Goal: Information Seeking & Learning: Learn about a topic

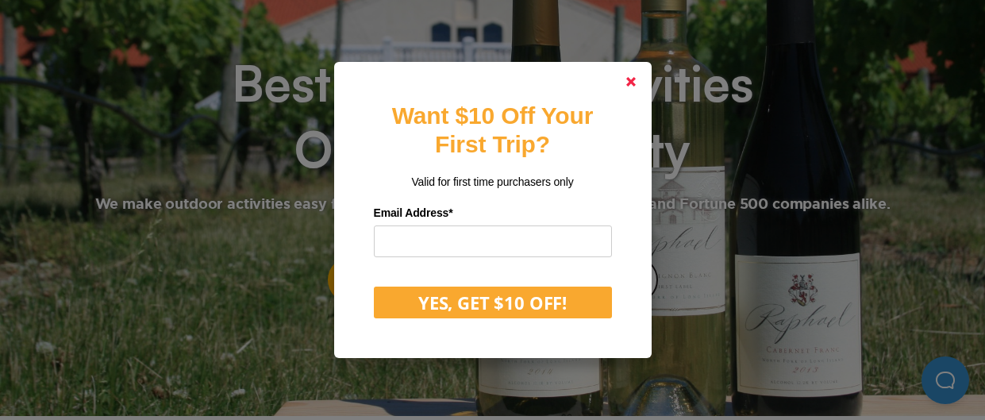
click at [627, 82] on icon at bounding box center [631, 82] width 10 height 10
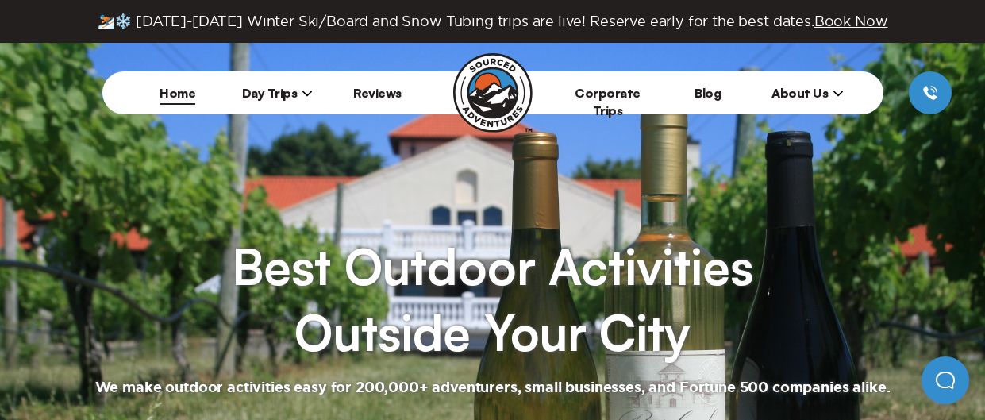
click at [792, 98] on span "About Us" at bounding box center [807, 93] width 72 height 16
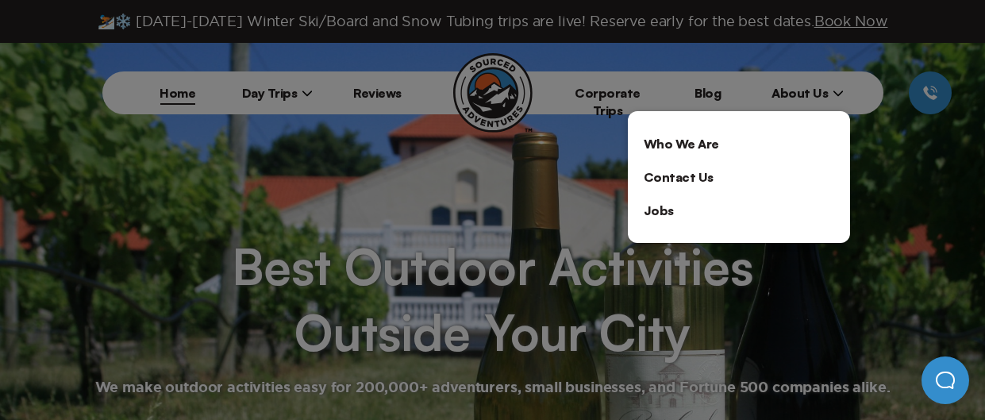
click at [714, 147] on link "Who We Are" at bounding box center [739, 143] width 222 height 33
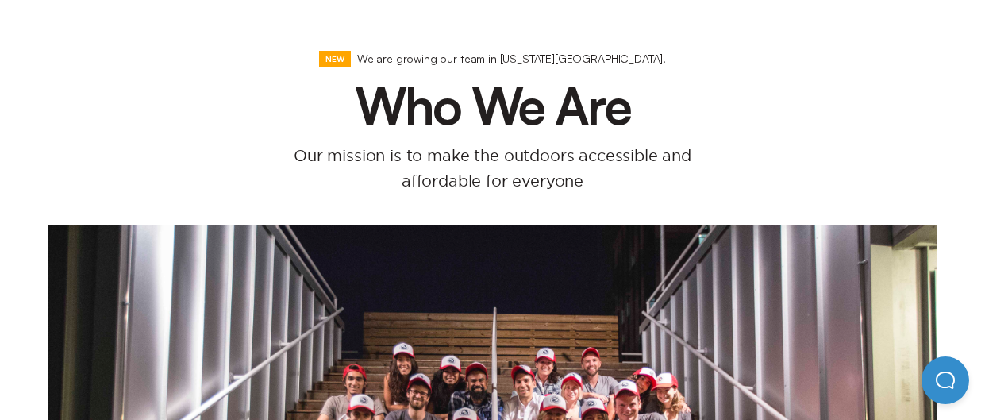
scroll to position [110, 0]
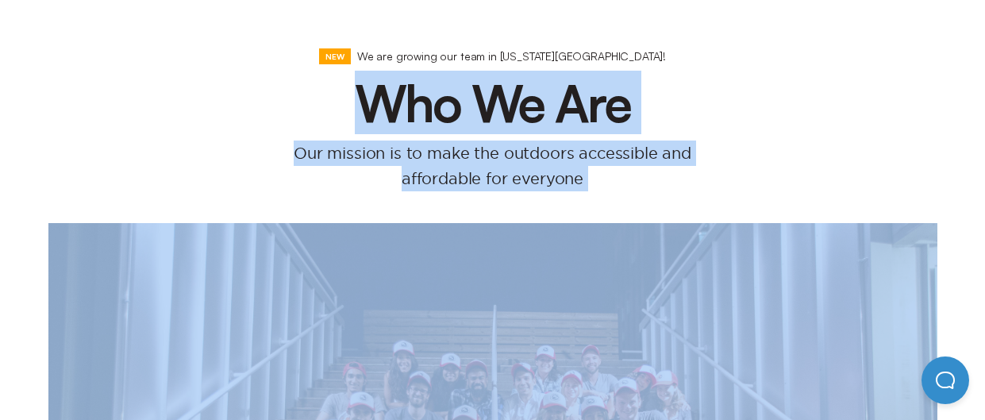
drag, startPoint x: 355, startPoint y: 131, endPoint x: 638, endPoint y: 208, distance: 293.5
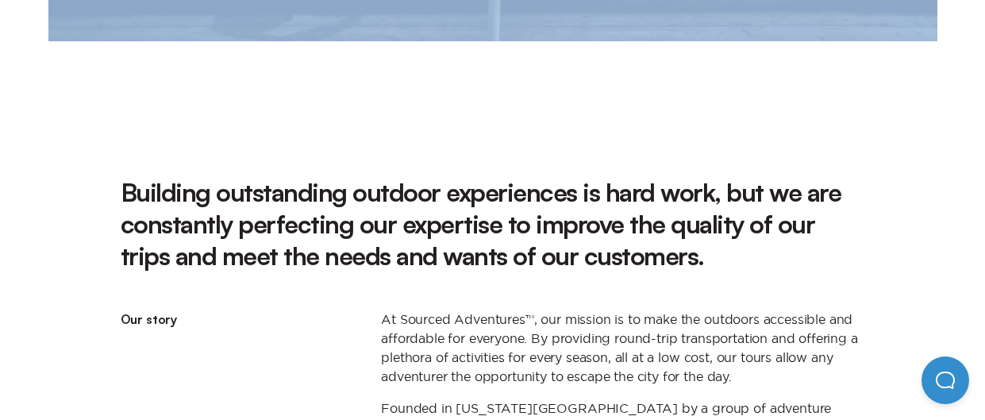
scroll to position [858, 0]
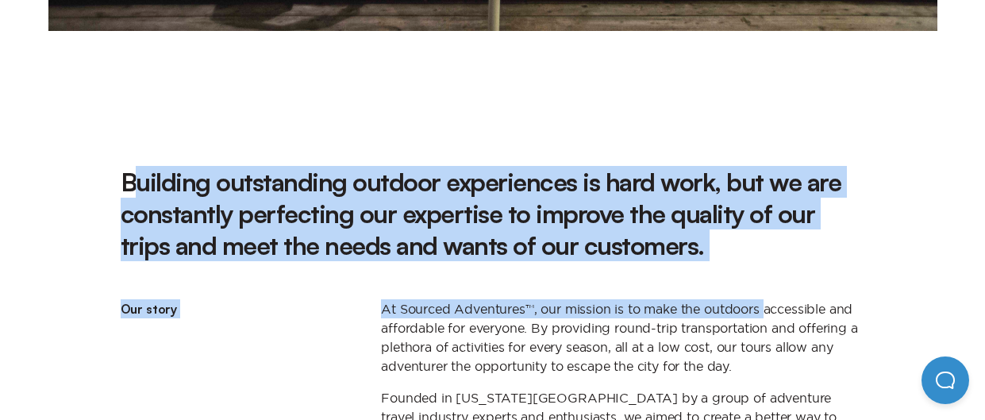
drag, startPoint x: 139, startPoint y: 168, endPoint x: 766, endPoint y: 291, distance: 639.5
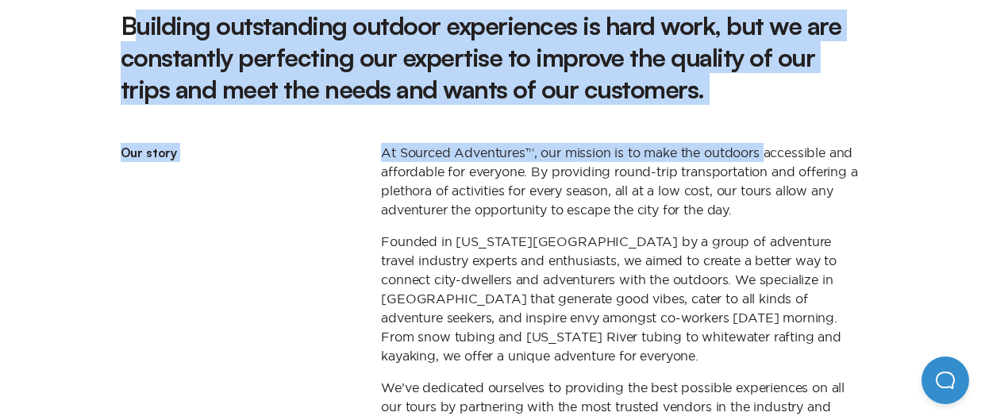
scroll to position [1022, 0]
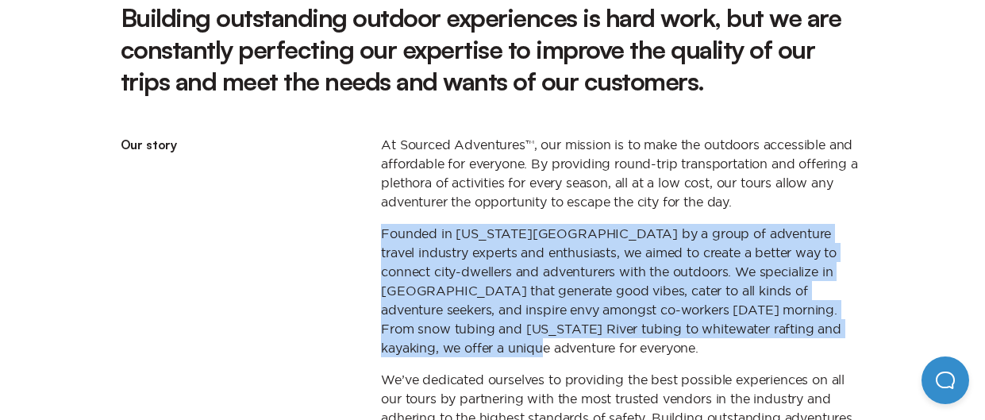
drag, startPoint x: 372, startPoint y: 225, endPoint x: 874, endPoint y: 328, distance: 512.6
click at [874, 328] on div "Building outstanding outdoor experiences is hard work, but we are constantly pe…" at bounding box center [493, 303] width 776 height 603
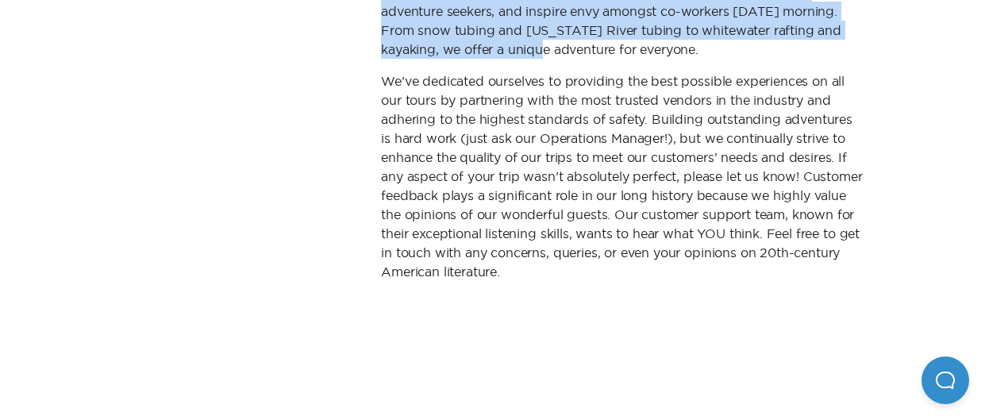
scroll to position [1330, 0]
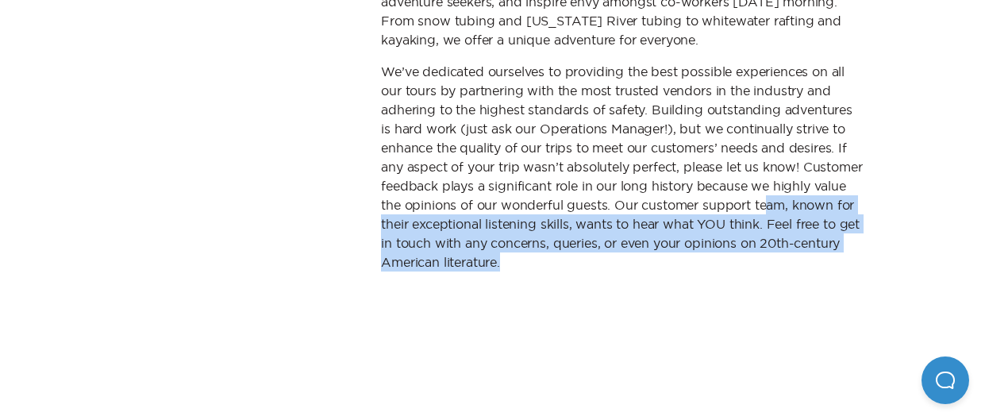
drag, startPoint x: 394, startPoint y: 202, endPoint x: 856, endPoint y: 240, distance: 464.1
click at [856, 240] on p "We’ve dedicated ourselves to providing the best possible experiences on all our…" at bounding box center [622, 166] width 483 height 209
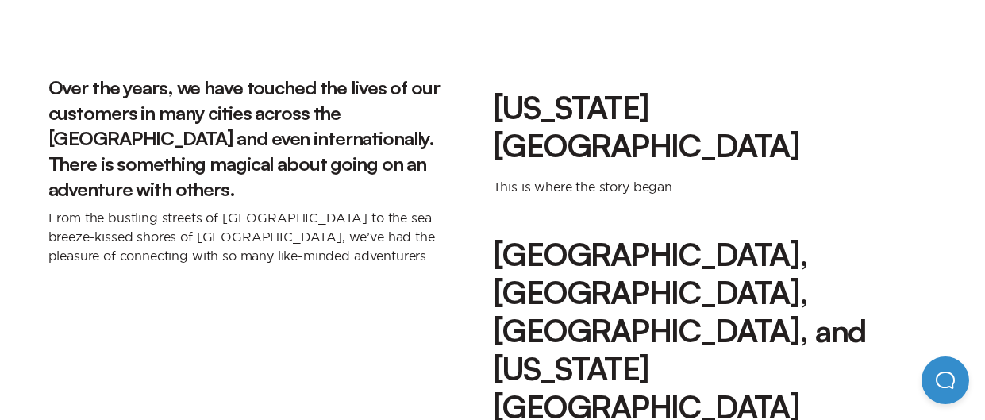
scroll to position [1738, 0]
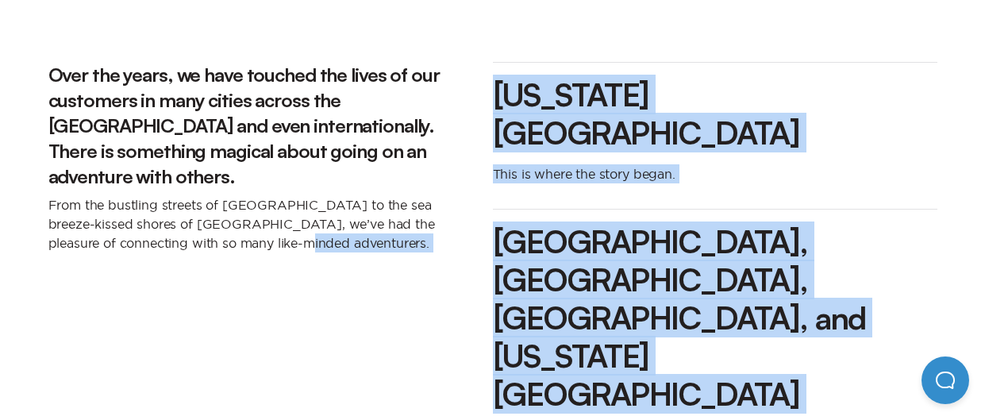
drag, startPoint x: 467, startPoint y: 261, endPoint x: 825, endPoint y: 271, distance: 358.8
click at [825, 271] on div "Over the years, we have touched the lives of our customers in many cities acros…" at bounding box center [492, 339] width 889 height 580
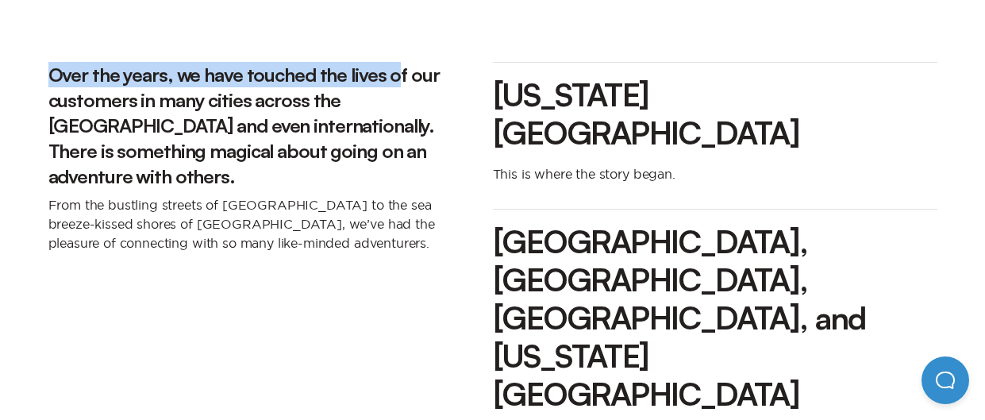
drag, startPoint x: 50, startPoint y: 52, endPoint x: 411, endPoint y: 64, distance: 361.2
click at [409, 64] on h3 "Over the years, we have touched the lives of our customers in many cities acros…" at bounding box center [270, 125] width 444 height 127
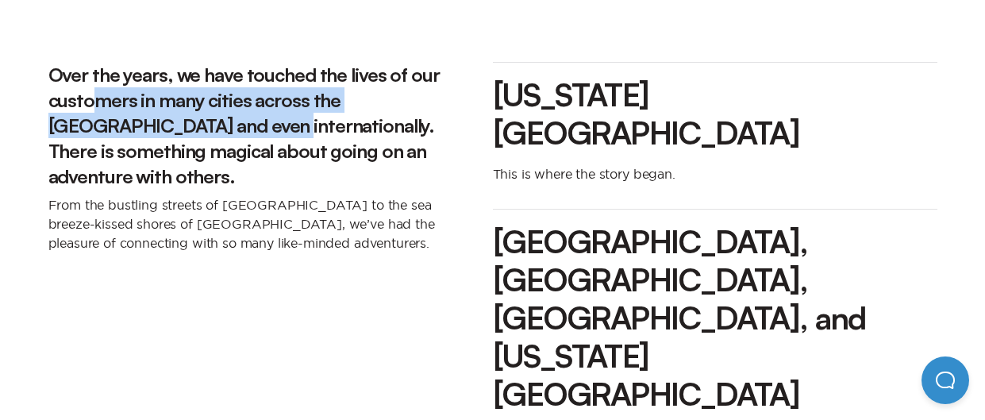
drag, startPoint x: 90, startPoint y: 79, endPoint x: 160, endPoint y: 116, distance: 79.5
click at [160, 116] on h3 "Over the years, we have touched the lives of our customers in many cities acros…" at bounding box center [270, 125] width 444 height 127
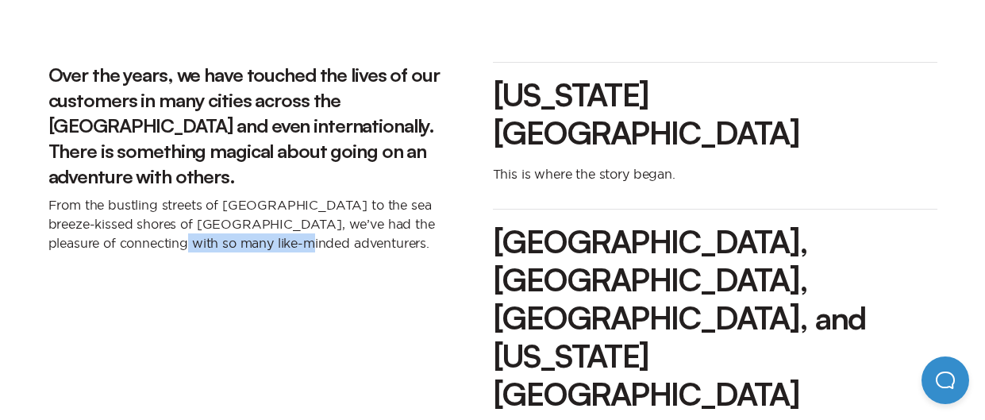
drag, startPoint x: 71, startPoint y: 195, endPoint x: 252, endPoint y: 205, distance: 181.2
click at [252, 205] on p "From the bustling streets of [GEOGRAPHIC_DATA] to the sea breeze-kissed shores …" at bounding box center [270, 223] width 444 height 57
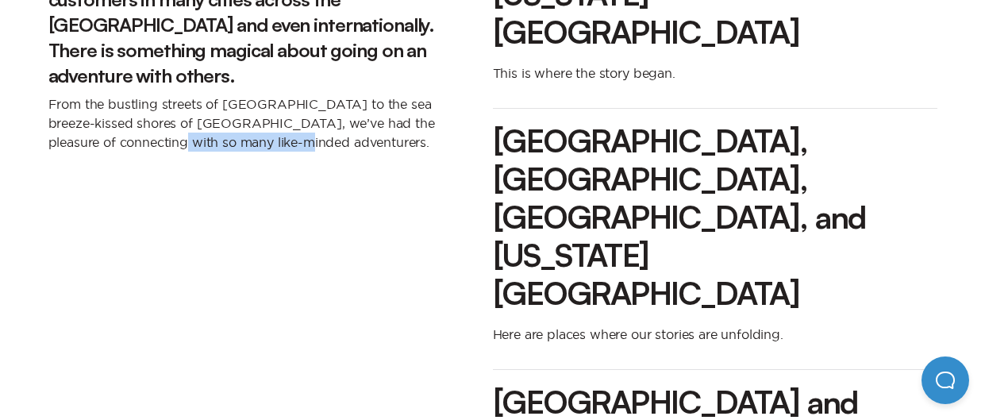
scroll to position [1892, 0]
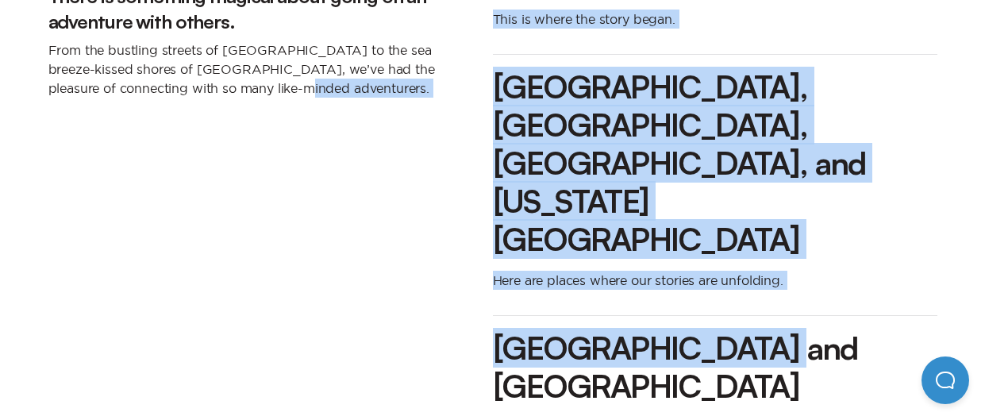
drag, startPoint x: 787, startPoint y: 179, endPoint x: 469, endPoint y: 171, distance: 318.3
click at [469, 171] on div "Over the years, we have touched the lives of our customers in many cities acros…" at bounding box center [492, 184] width 889 height 580
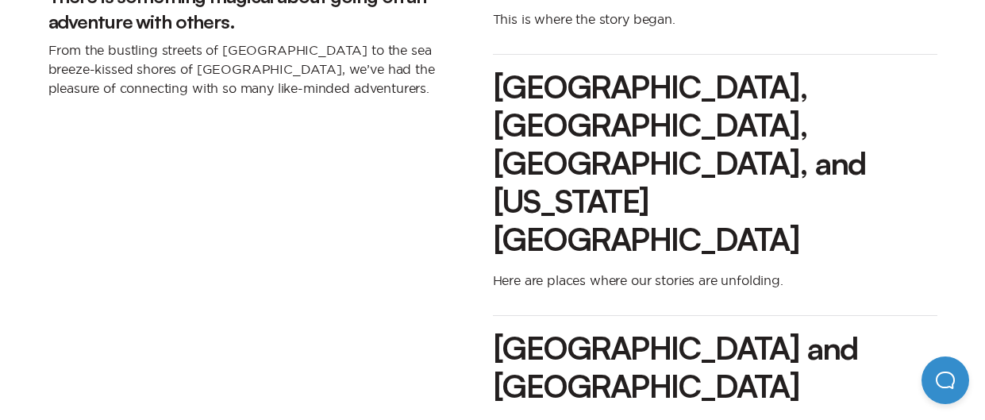
click at [583, 417] on p "Our footsteps were there." at bounding box center [715, 426] width 444 height 19
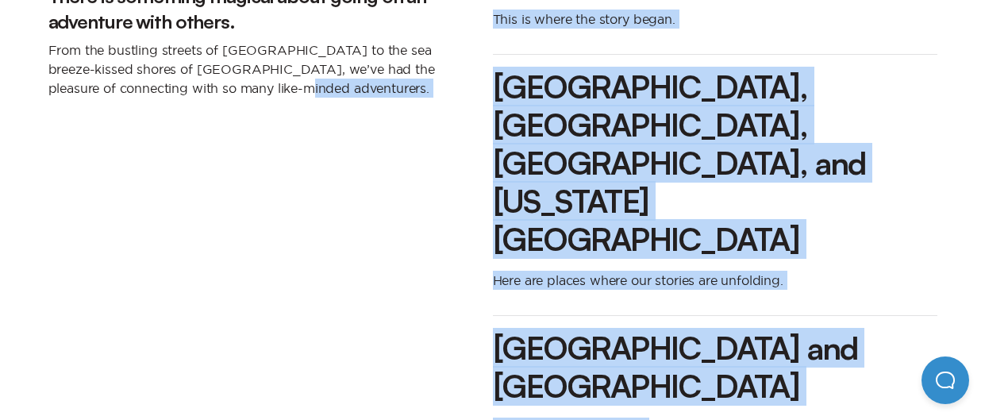
drag, startPoint x: 472, startPoint y: 210, endPoint x: 690, endPoint y: 236, distance: 219.8
click at [690, 236] on div "Over the years, we have touched the lives of our customers in many cities acros…" at bounding box center [492, 184] width 889 height 580
click at [678, 247] on div "[US_STATE][GEOGRAPHIC_DATA] This is where the story began. [GEOGRAPHIC_DATA], […" at bounding box center [715, 184] width 444 height 580
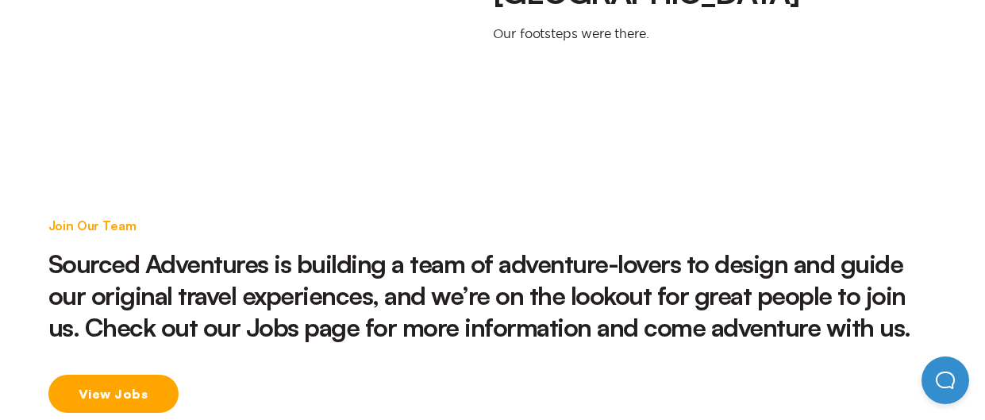
scroll to position [2285, 0]
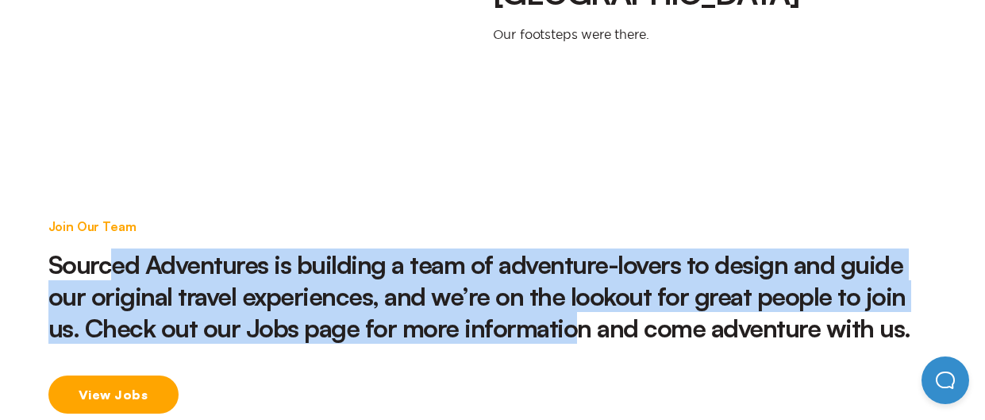
drag, startPoint x: 106, startPoint y: 69, endPoint x: 536, endPoint y: 112, distance: 432.2
click at [536, 248] on h2 "Sourced Adventures is building a team of adventure-lovers to design and guide o…" at bounding box center [492, 295] width 889 height 95
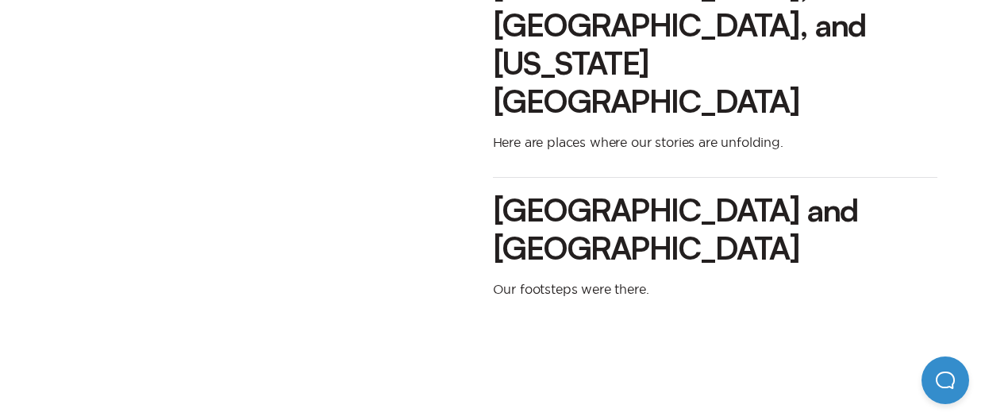
scroll to position [2029, 0]
